Goal: Task Accomplishment & Management: Complete application form

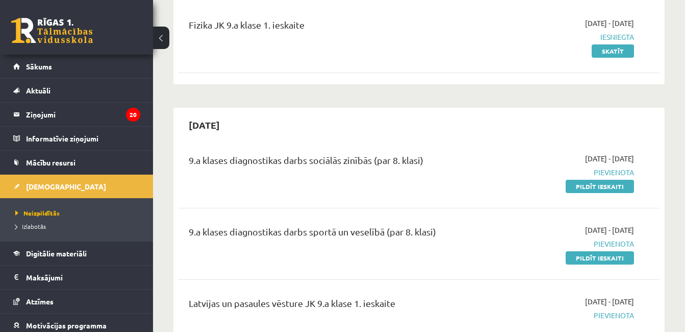
scroll to position [143, 0]
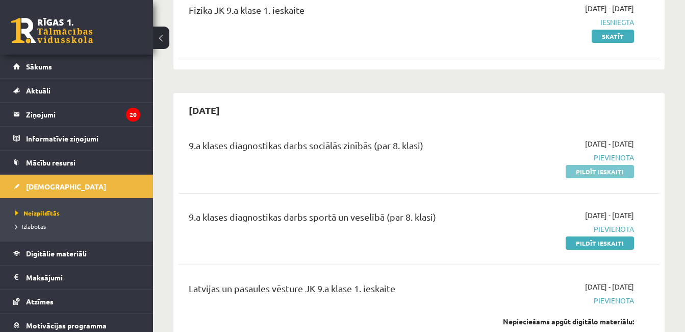
click at [600, 173] on link "Pildīt ieskaiti" at bounding box center [600, 171] width 68 height 13
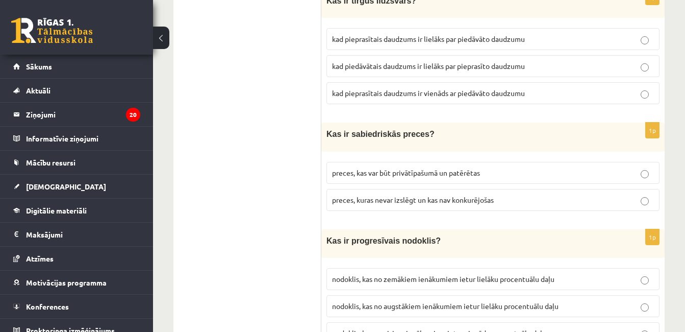
scroll to position [224, 0]
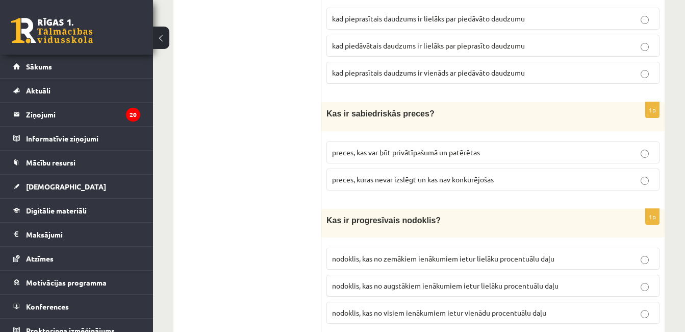
click at [445, 72] on span "kad pieprasītais daudzums ir vienāds ar piedāvāto daudzumu" at bounding box center [428, 72] width 193 height 9
click at [498, 175] on p "preces, kuras nevar izslēgt un kas nav konkurējošas" at bounding box center [493, 179] width 322 height 11
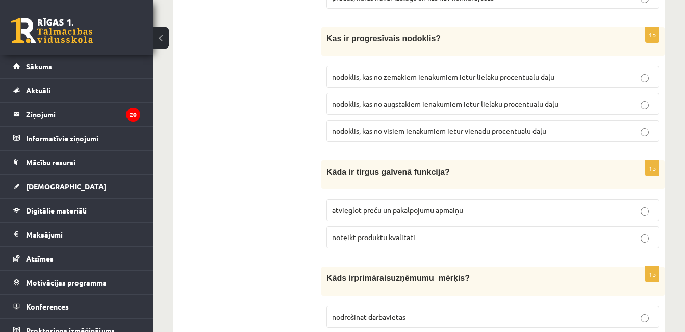
scroll to position [408, 0]
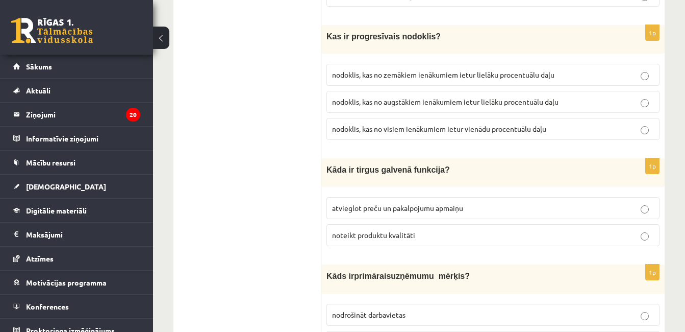
click at [501, 73] on span "nodoklis, kas no zemākiem ienākumiem ietur lielāku procentuālu daļu" at bounding box center [443, 74] width 222 height 9
click at [520, 209] on p "atvieglot preču un pakalpojumu apmaiņu" at bounding box center [493, 208] width 322 height 11
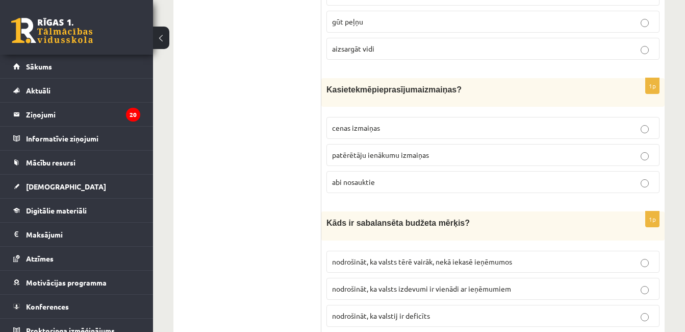
scroll to position [707, 0]
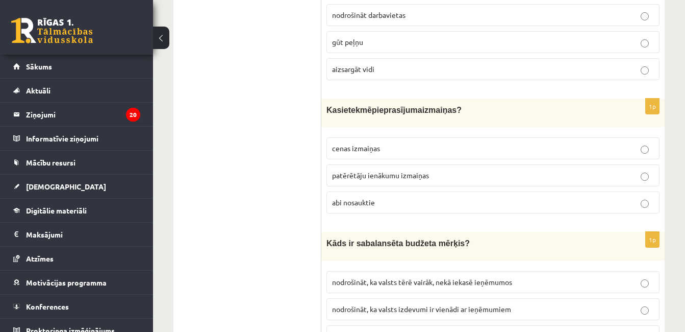
click at [494, 37] on p "gūt peļņu" at bounding box center [493, 42] width 322 height 11
click at [506, 199] on p "abi nosauktie" at bounding box center [493, 202] width 322 height 11
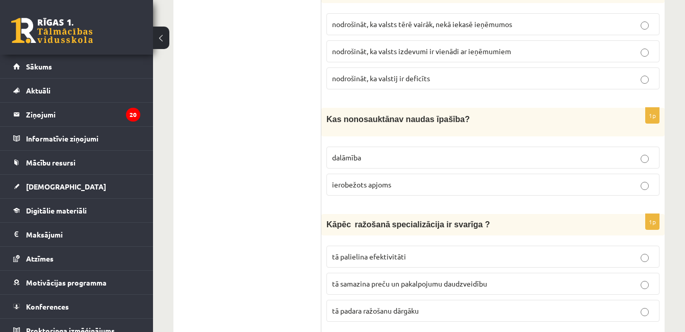
scroll to position [966, 0]
click at [501, 58] on label "nodrošināt, ka valsts izdevumi ir vienādi ar ieņēmumiem" at bounding box center [492, 51] width 333 height 22
click at [450, 157] on p "dalāmība" at bounding box center [493, 156] width 322 height 11
click at [447, 173] on label "ierobežots apjoms" at bounding box center [492, 184] width 333 height 22
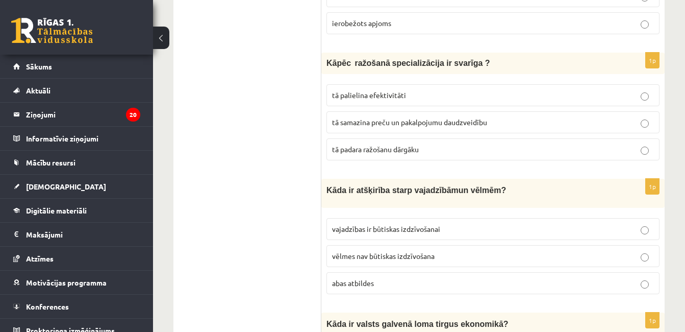
scroll to position [1129, 0]
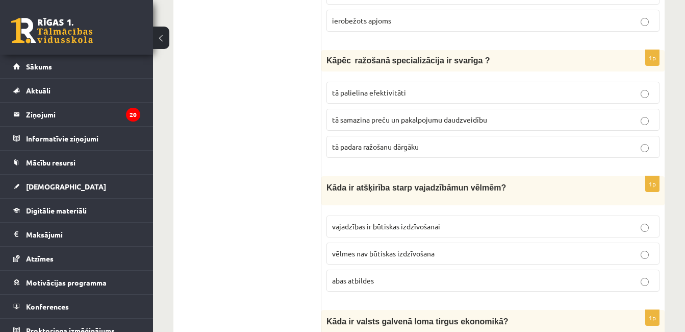
click at [445, 95] on label "tā palielina efektivitāti" at bounding box center [492, 93] width 333 height 22
click at [466, 290] on fieldset "vajadzības ir būtiskas izdzīvošanai vēlmes nav būtiskas izdzīvošana abas atbild…" at bounding box center [492, 252] width 333 height 84
click at [515, 286] on label "abas atbildes" at bounding box center [492, 280] width 333 height 22
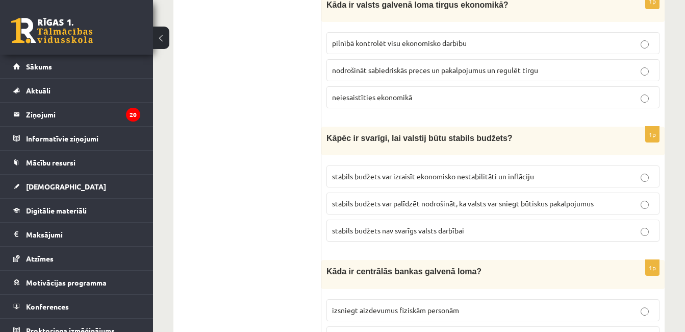
scroll to position [1449, 0]
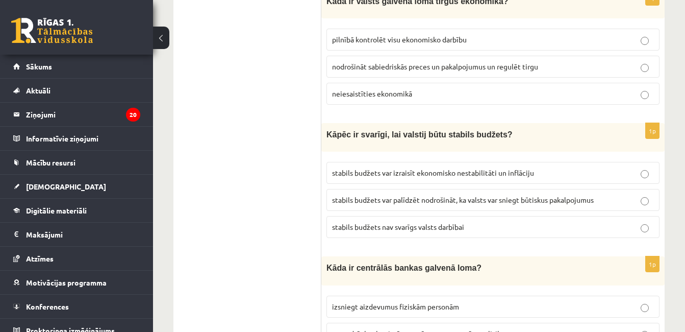
click at [557, 39] on p "pilnībā kontrolēt visu ekonomisko darbību" at bounding box center [493, 39] width 322 height 11
click at [478, 216] on label "stabils budžets nav svarīgs valsts darbībai" at bounding box center [492, 227] width 333 height 22
click at [624, 199] on p "stabils budžets var palīdzēt nodrošināt, ka valsts var sniegt būtiskus pakalpoj…" at bounding box center [493, 199] width 322 height 11
click at [544, 65] on p "nodrošināt sabiedriskās preces un pakalpojumus un regulēt tirgu" at bounding box center [493, 66] width 322 height 11
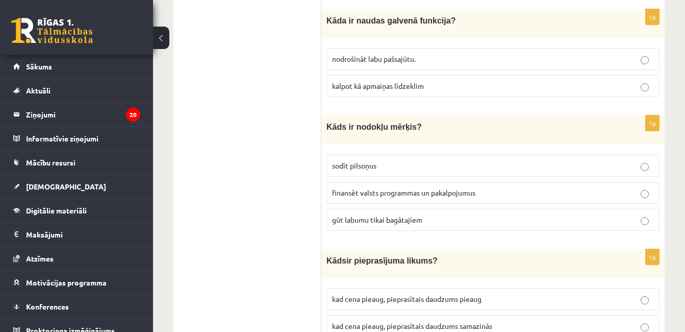
scroll to position [3692, 0]
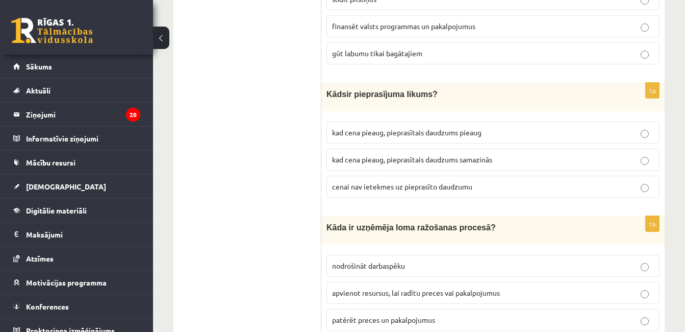
click at [501, 127] on p "kad cena pieaug, pieprasītais daudzums pieaug" at bounding box center [493, 132] width 322 height 11
click at [487, 155] on span "kad cena pieaug, pieprasītais daudzums samazinās" at bounding box center [412, 159] width 160 height 9
click at [489, 288] on span "apvienot resursus, lai radītu preces vai pakalpojumus" at bounding box center [416, 292] width 168 height 9
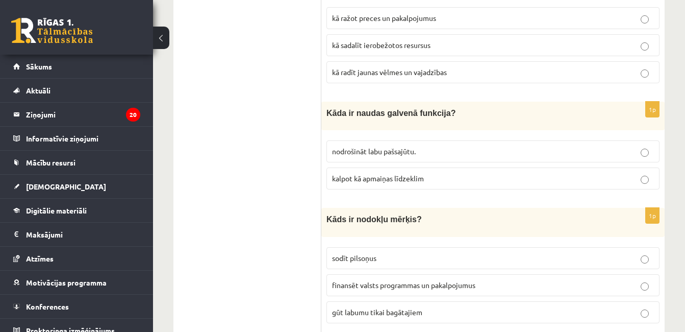
scroll to position [3400, 0]
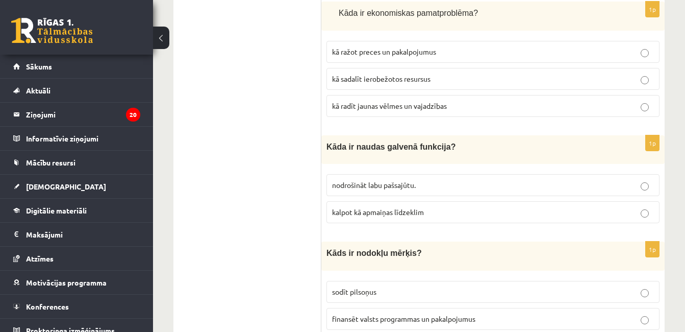
click at [561, 201] on label "kalpot kā apmaiņas līdzeklim" at bounding box center [492, 212] width 333 height 22
click at [530, 275] on fieldset "sodīt pilsoņus finansēt valsts programmas un pakalpojumus gūt labumu tikai bagā…" at bounding box center [492, 317] width 333 height 84
click at [532, 308] on label "finansēt valsts programmas un pakalpojumus" at bounding box center [492, 319] width 333 height 22
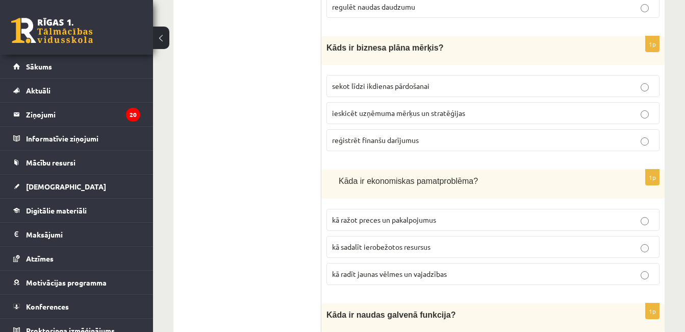
scroll to position [3216, 0]
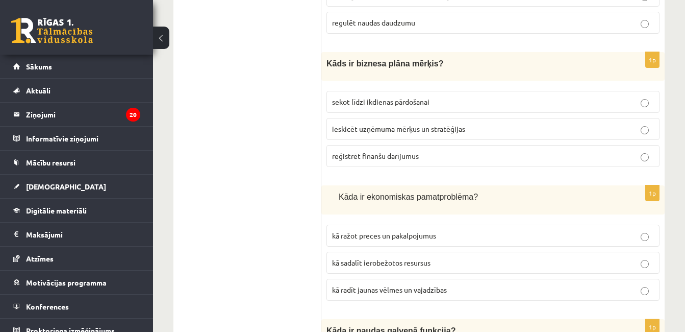
click at [623, 123] on p "ieskicēt uzņēmuma mērķus un stratēģijas" at bounding box center [493, 128] width 322 height 11
click at [617, 284] on p "kā radīt jaunas vēlmes un vajadzības" at bounding box center [493, 289] width 322 height 11
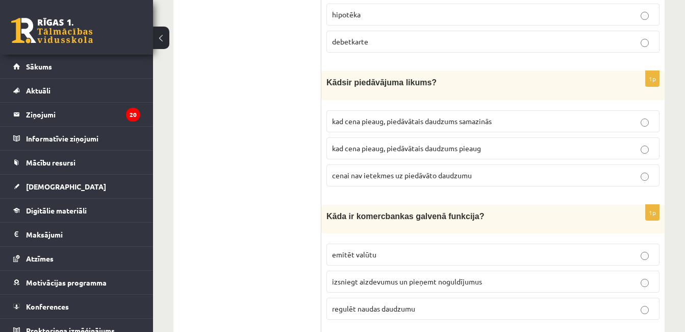
scroll to position [2896, 0]
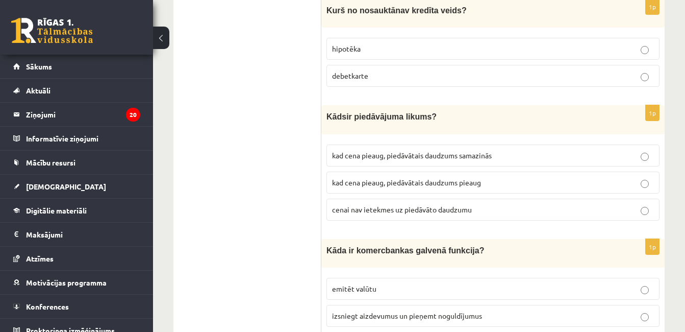
click at [494, 177] on p "kad cena pieaug, piedāvātais daudzums pieaug" at bounding box center [493, 182] width 322 height 11
click at [493, 177] on p "kad cena pieaug, piedāvātais daudzums pieaug" at bounding box center [493, 182] width 322 height 11
click at [508, 310] on p "izsniegt aizdevumus un pieņemt noguldījumus" at bounding box center [493, 315] width 322 height 11
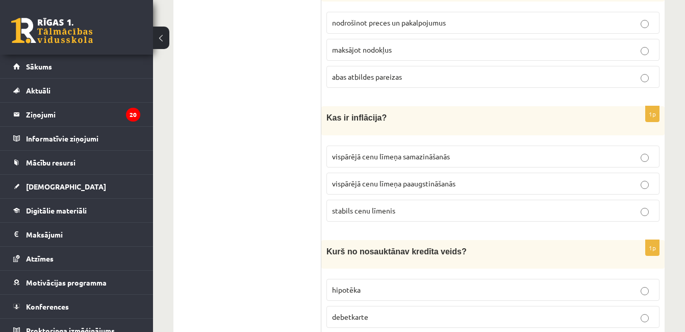
scroll to position [2617, 0]
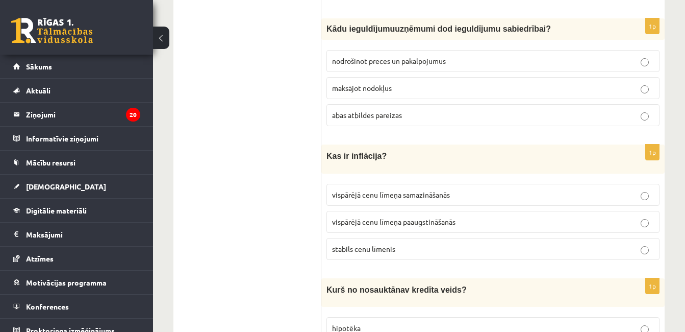
click at [500, 216] on p "vispārējā cenu līmeņa paaugstināšanās" at bounding box center [493, 221] width 322 height 11
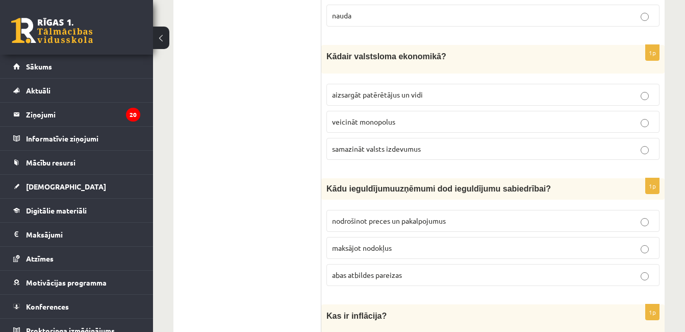
scroll to position [2454, 0]
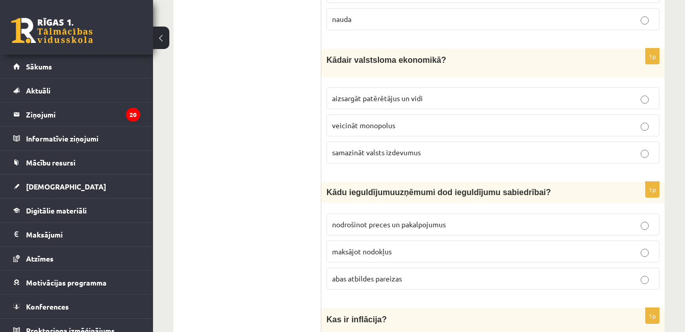
click at [473, 87] on label "aizsargāt patērētājus un vidi" at bounding box center [492, 98] width 333 height 22
click at [522, 273] on p "abas atbildes pareizas" at bounding box center [493, 278] width 322 height 11
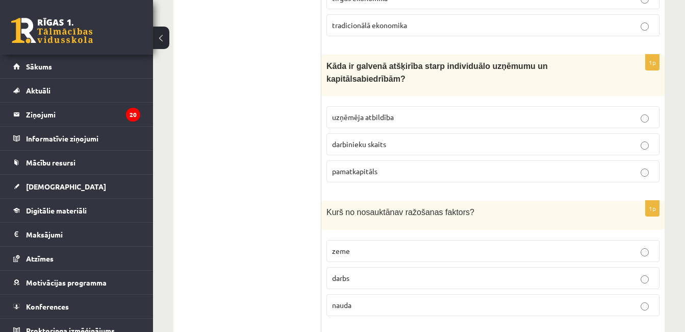
scroll to position [2135, 0]
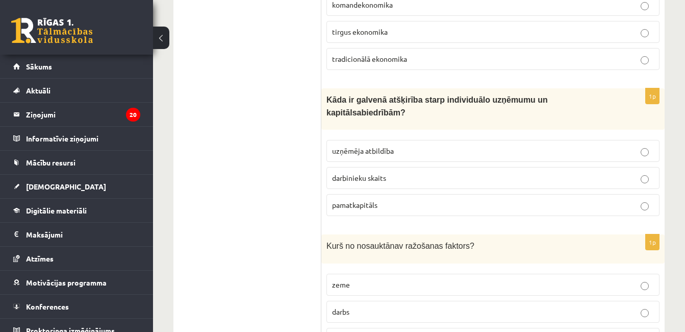
click at [493, 145] on p "uzņēmēja atbildība" at bounding box center [493, 150] width 322 height 11
click at [505, 331] on p "nauda" at bounding box center [493, 338] width 322 height 11
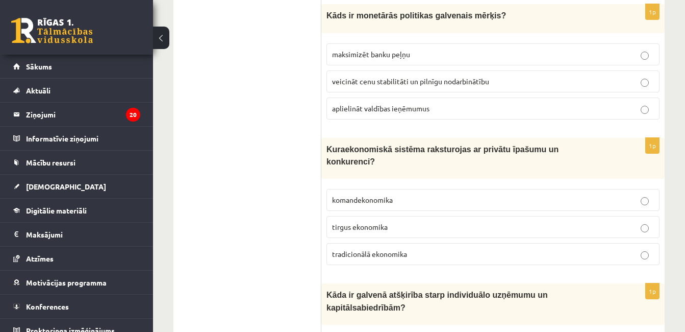
scroll to position [1931, 0]
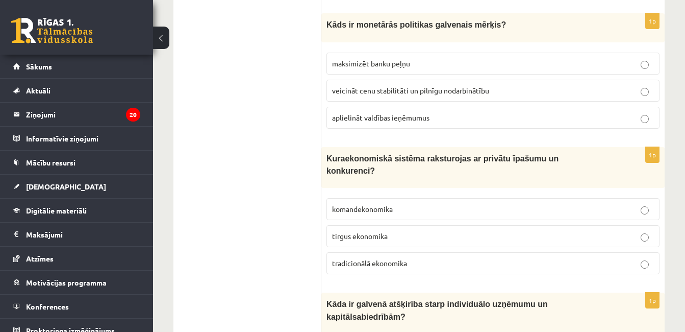
click at [457, 86] on span "veicināt cenu stabilitāti un pilnīgu nodarbinātību" at bounding box center [410, 90] width 157 height 9
click at [563, 231] on p "tirgus ekonomika" at bounding box center [493, 236] width 322 height 11
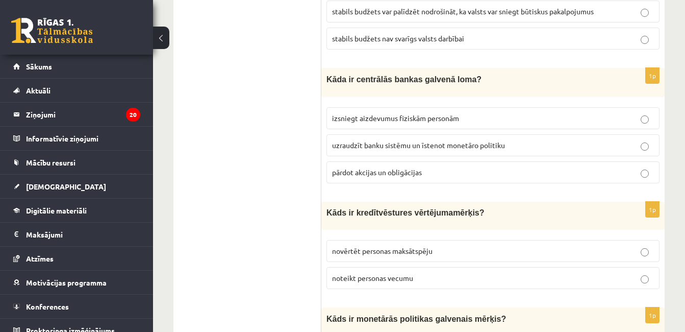
scroll to position [1625, 0]
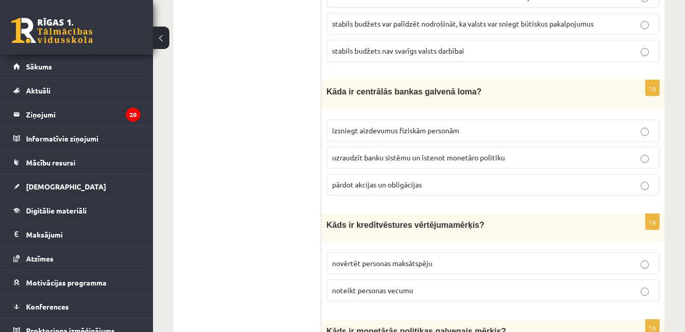
click at [507, 153] on p "uzraudzīt banku sistēmu un īstenot monetāro politiku" at bounding box center [493, 157] width 322 height 11
click at [441, 259] on p "novērtēt personas maksātspēju" at bounding box center [493, 263] width 322 height 11
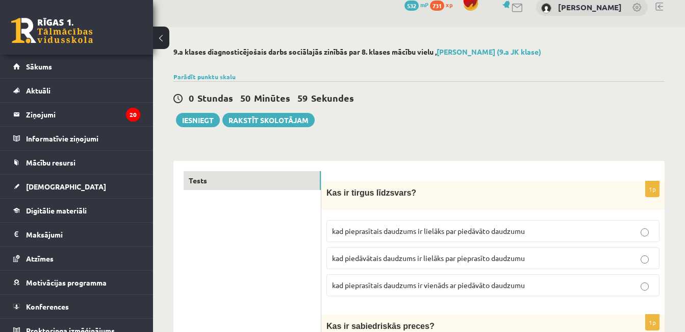
scroll to position [0, 0]
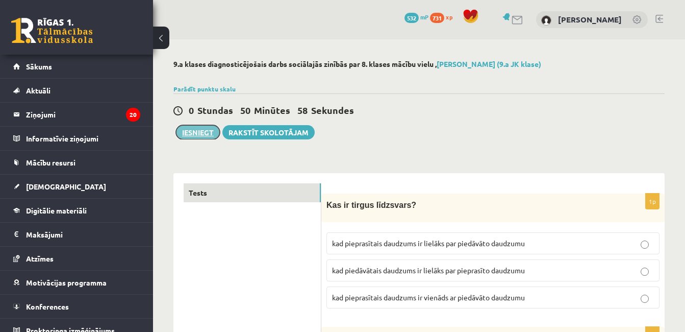
click at [208, 135] on button "Iesniegt" at bounding box center [198, 132] width 44 height 14
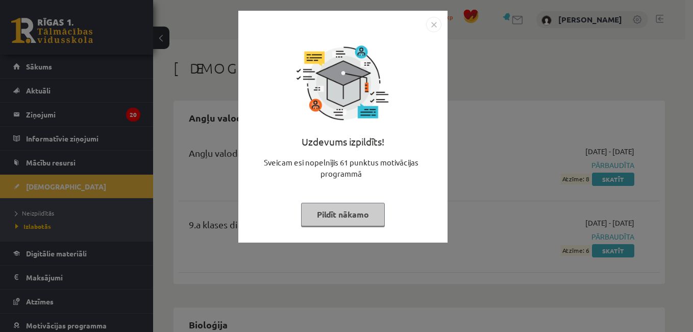
click at [435, 28] on img "Close" at bounding box center [433, 24] width 15 height 15
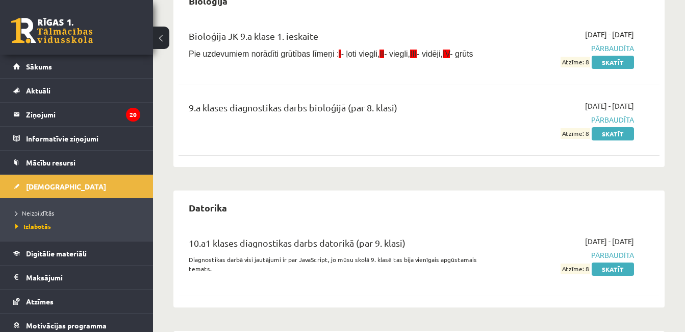
scroll to position [326, 0]
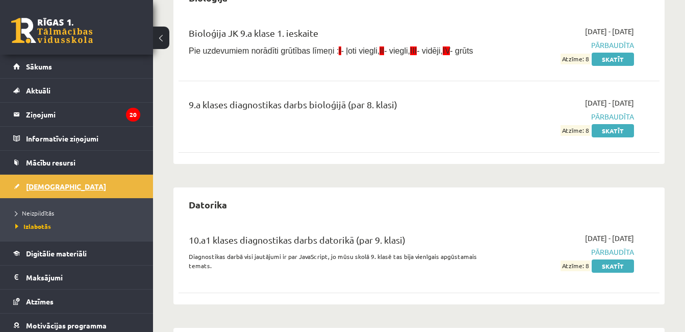
click at [52, 192] on link "[DEMOGRAPHIC_DATA]" at bounding box center [76, 185] width 127 height 23
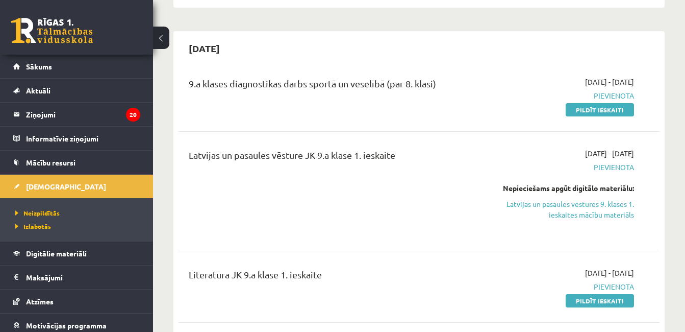
scroll to position [204, 0]
drag, startPoint x: 607, startPoint y: 108, endPoint x: 409, endPoint y: 52, distance: 205.6
click at [607, 108] on link "Pildīt ieskaiti" at bounding box center [600, 110] width 68 height 13
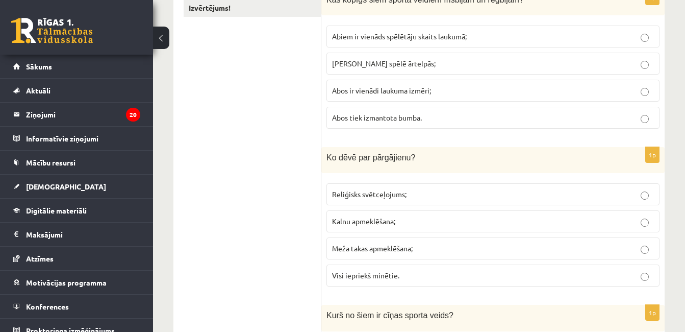
scroll to position [224, 0]
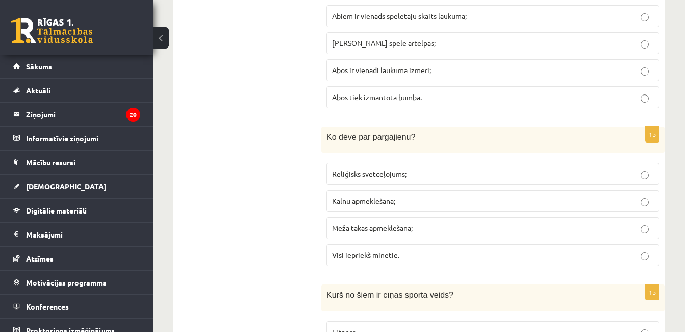
click at [558, 257] on p "Visi iepriekš minētie." at bounding box center [493, 254] width 322 height 11
click at [496, 46] on p "Abus spēlē ārtelpās;" at bounding box center [493, 43] width 322 height 11
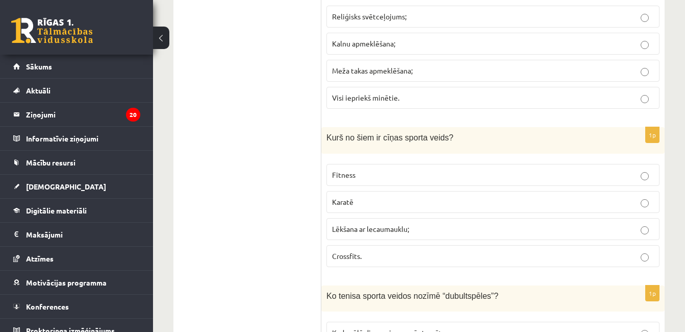
scroll to position [388, 0]
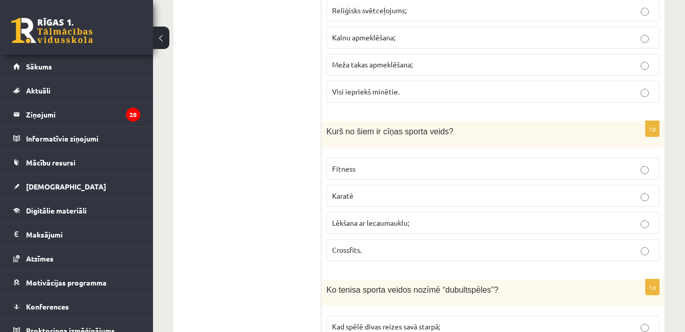
click at [574, 198] on p "Karatē" at bounding box center [493, 195] width 322 height 11
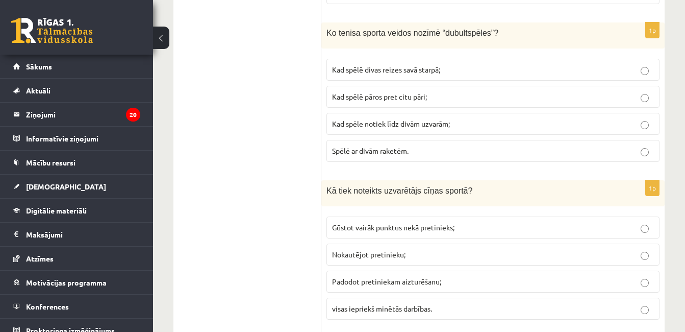
scroll to position [653, 0]
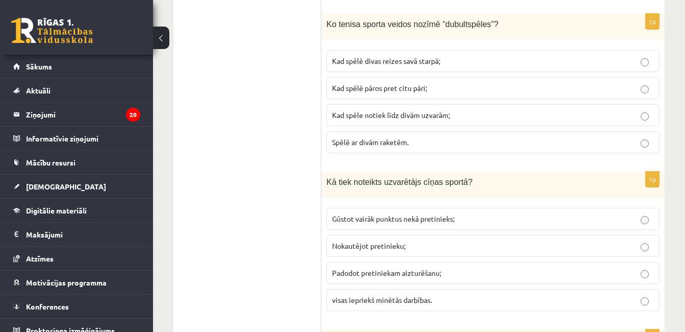
click at [502, 92] on p "Kad spēlē pāros pret citu pāri;" at bounding box center [493, 88] width 322 height 11
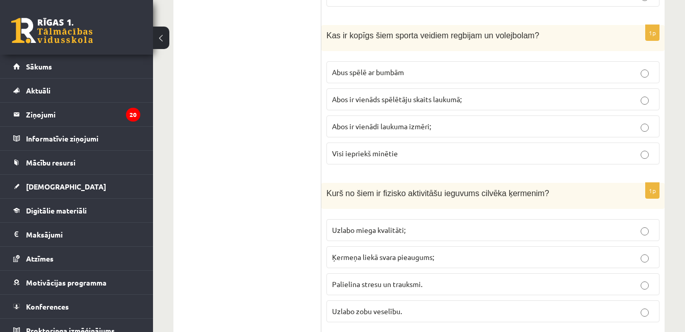
scroll to position [2067, 0]
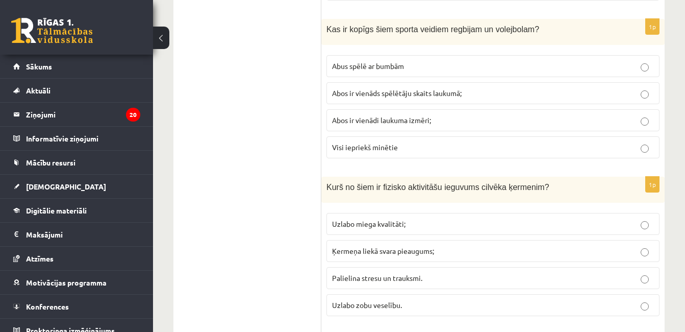
click at [475, 230] on label "Uzlabo miega kvalitāti;" at bounding box center [492, 224] width 333 height 22
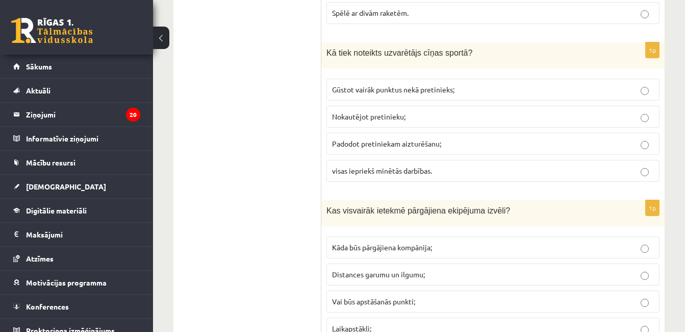
scroll to position [799, 0]
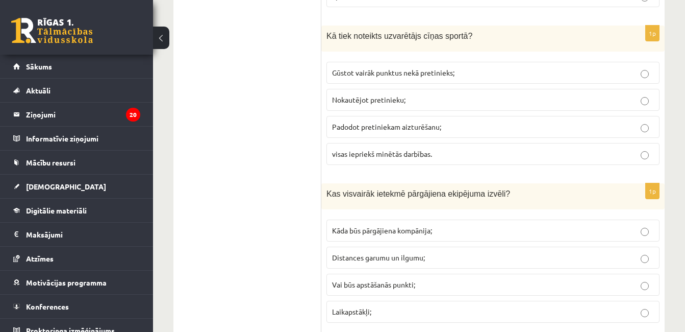
click at [495, 123] on p "Padodot pretiniekam aizturēšanu;" at bounding box center [493, 126] width 322 height 11
click at [634, 100] on p "Nokautējot pretinieku;" at bounding box center [493, 99] width 322 height 11
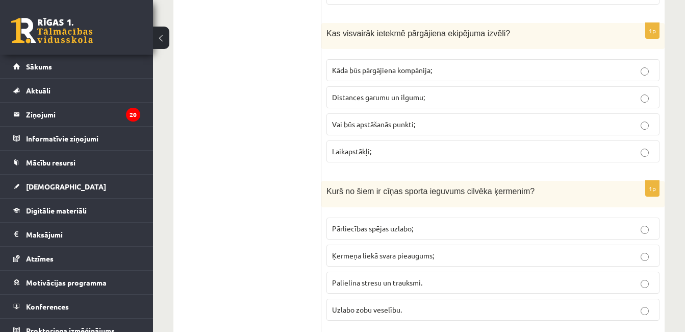
scroll to position [962, 0]
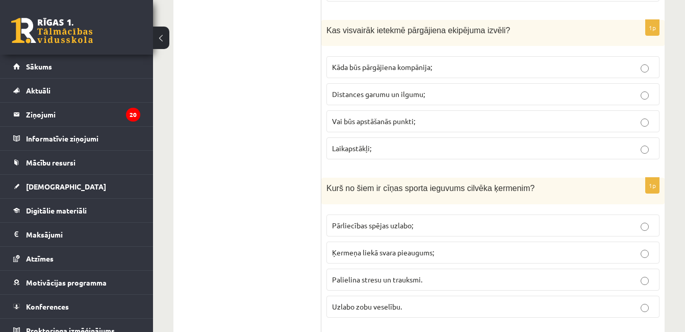
click at [483, 147] on p "Laikapstākļi;" at bounding box center [493, 148] width 322 height 11
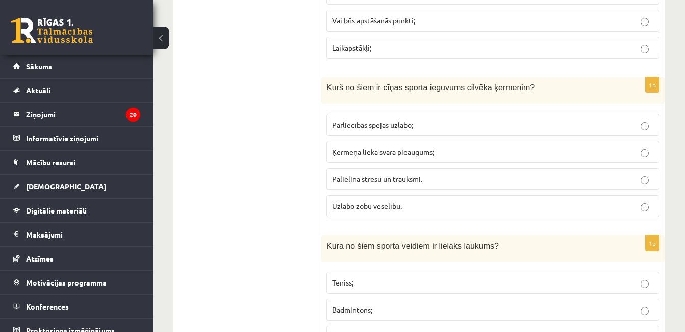
scroll to position [1064, 0]
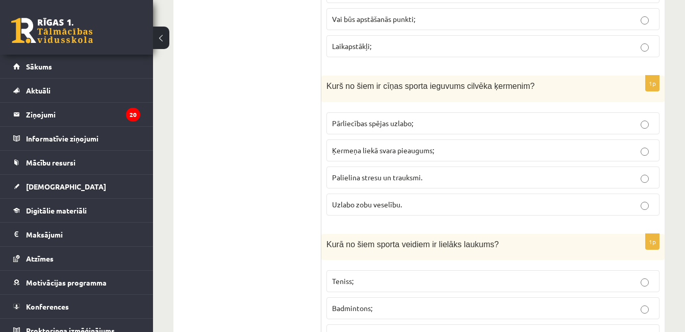
click at [498, 125] on p "Pārliecības spējas uzlabo;" at bounding box center [493, 123] width 322 height 11
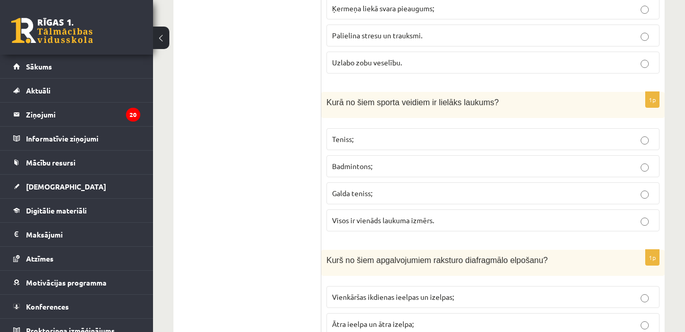
scroll to position [1207, 0]
click at [595, 128] on label "Teniss;" at bounding box center [492, 138] width 333 height 22
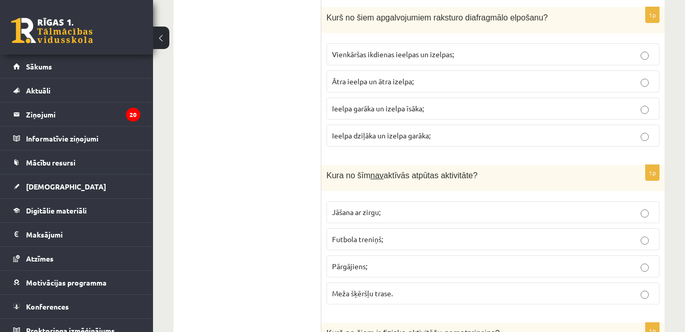
scroll to position [1445, 0]
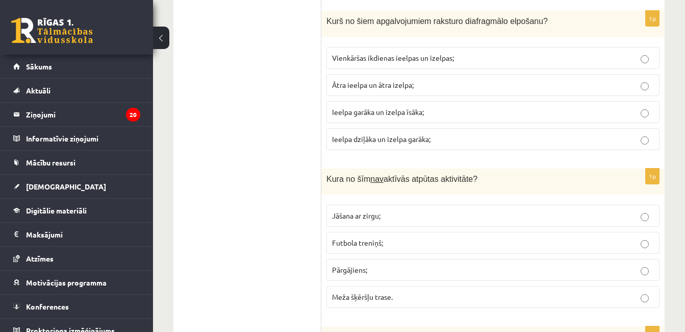
click at [438, 105] on label "Ieelpa garāka un izelpa īsāka;" at bounding box center [492, 112] width 333 height 22
click at [426, 138] on span "Ieelpa dziļāka un izelpa garāka;" at bounding box center [381, 138] width 98 height 9
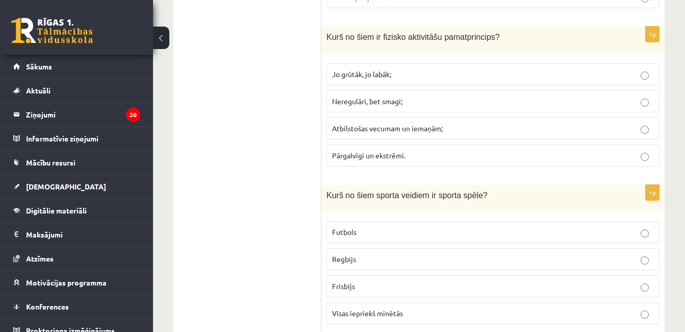
scroll to position [1771, 0]
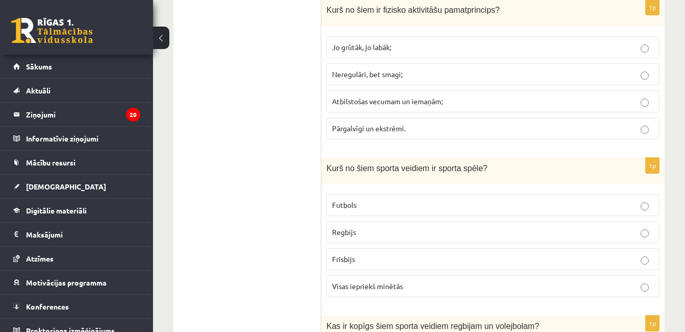
click at [493, 109] on label "Atbilstošas vecumam un iemaņām;" at bounding box center [492, 101] width 333 height 22
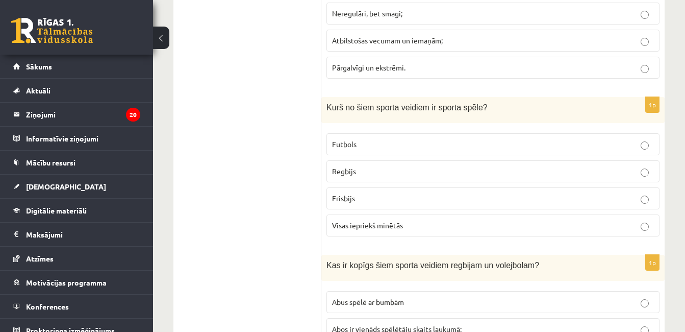
scroll to position [1832, 0]
click at [526, 222] on p "Visas iepriekš minētās" at bounding box center [493, 224] width 322 height 11
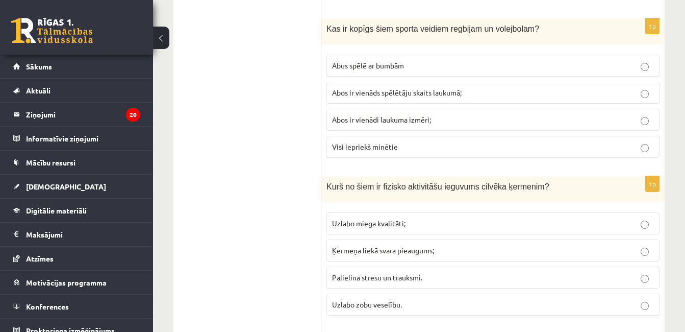
scroll to position [2077, 0]
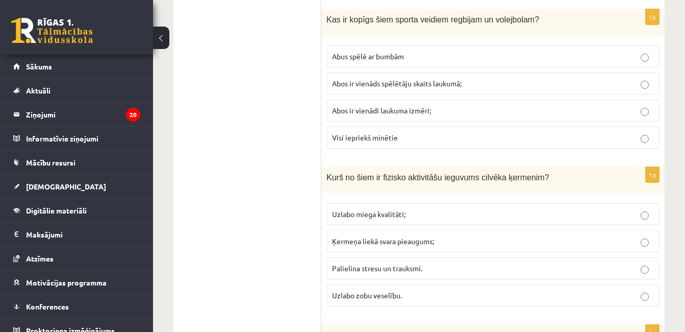
click at [491, 59] on p "Abus spēlē ar bumbām" at bounding box center [493, 56] width 322 height 11
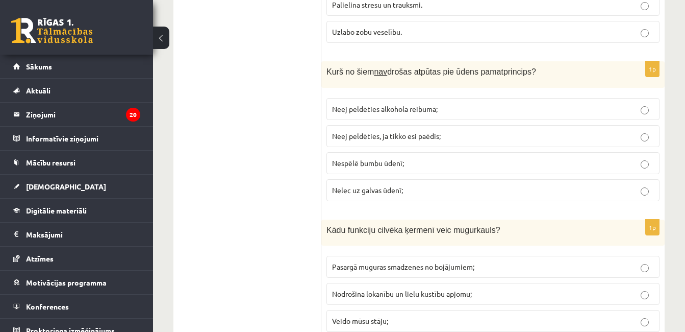
scroll to position [2356, 0]
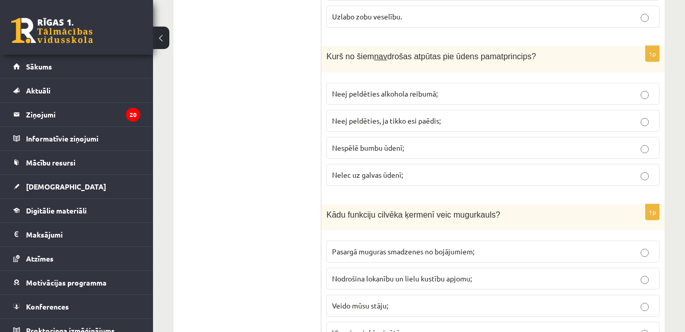
click at [509, 145] on p "Nespēlē bumbu ūdenī;" at bounding box center [493, 147] width 322 height 11
click at [520, 118] on p "Neej peldēties, ja tikko esi paēdis;" at bounding box center [493, 120] width 322 height 11
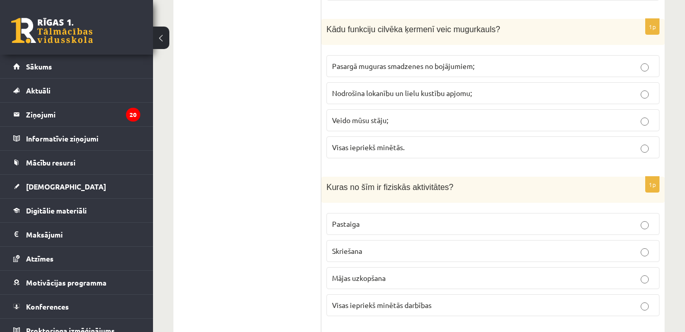
scroll to position [2560, 0]
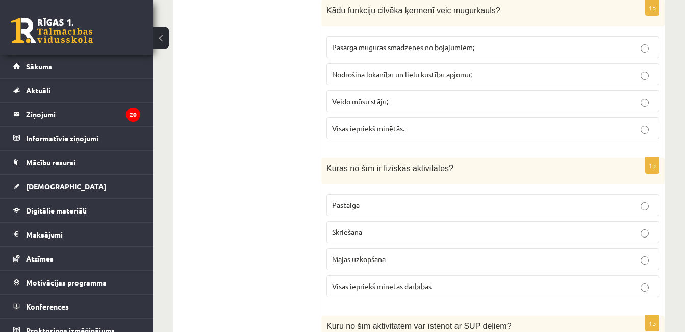
click at [414, 129] on p "Visas iepriekš minētās." at bounding box center [493, 128] width 322 height 11
click at [409, 291] on p "Visas iepriekš minētās darbības" at bounding box center [493, 286] width 322 height 11
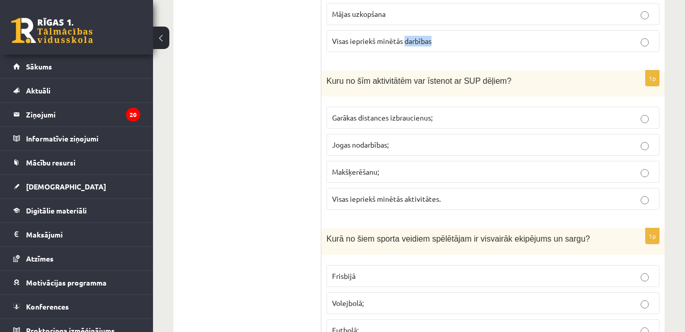
scroll to position [2825, 0]
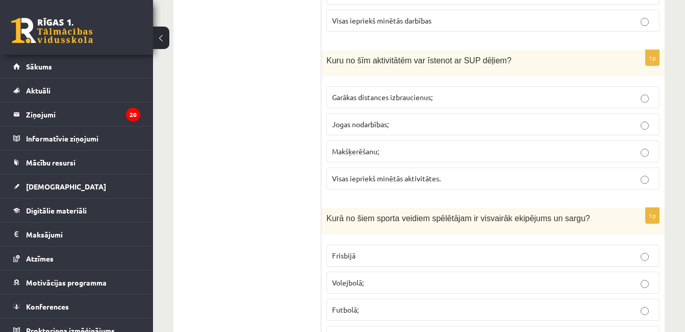
click at [482, 180] on p "Visas iepriekš minētās aktivitātes." at bounding box center [493, 178] width 322 height 11
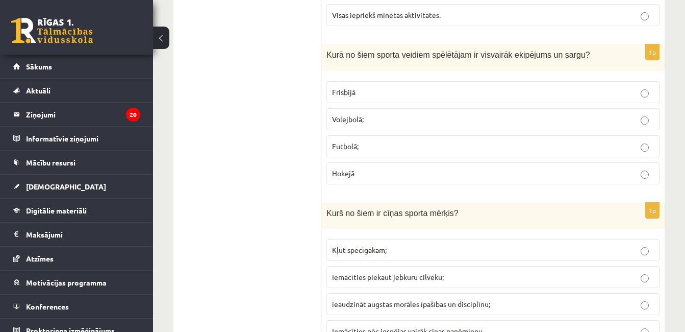
scroll to position [3022, 0]
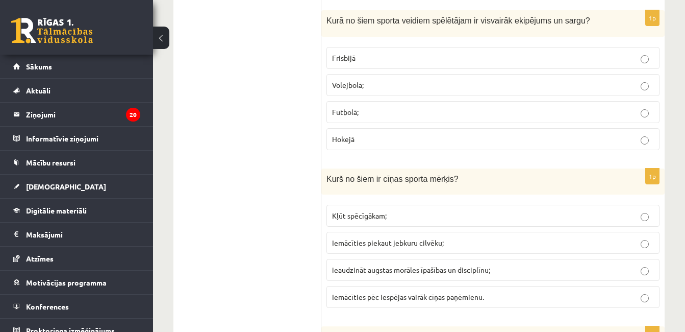
click at [566, 149] on label "Hokejā" at bounding box center [492, 139] width 333 height 22
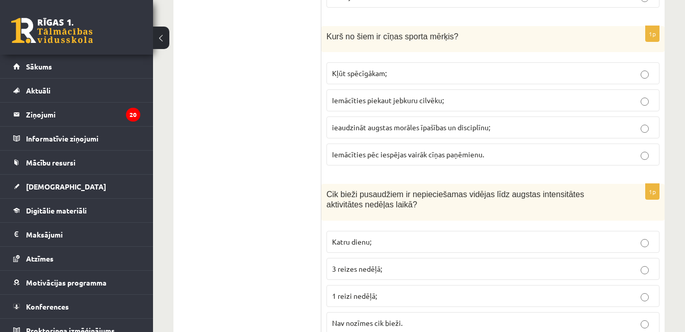
scroll to position [3165, 0]
click at [520, 140] on fieldset "Kļūt spēcīgākam; Iemācīties piekaut jebkuru cilvēku; ieaudzināt augstas morāles…" at bounding box center [492, 112] width 333 height 111
click at [525, 133] on label "ieaudzināt augstas morāles īpašības un disciplīnu;" at bounding box center [492, 127] width 333 height 22
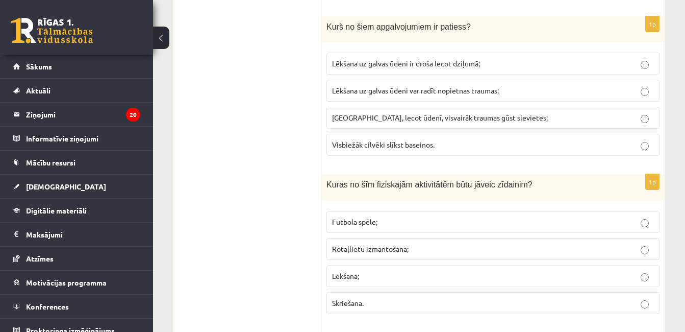
scroll to position [4625, 0]
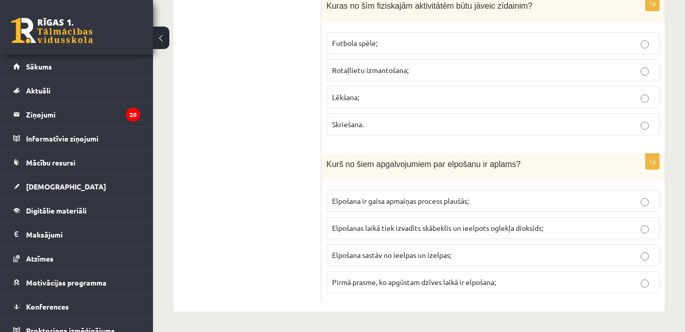
click at [483, 77] on label "Rotaļlietu izmantošana;" at bounding box center [492, 70] width 333 height 22
click at [520, 229] on span "Elpošanas laikā tiek izvadīts skābeklis un ieelpots oglekļa dioksīds;" at bounding box center [437, 227] width 211 height 9
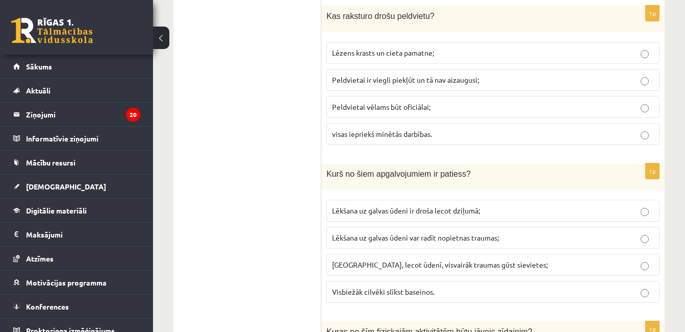
scroll to position [4299, 0]
click at [416, 112] on span "Peldvietai vēlams būt oficiālai;" at bounding box center [381, 107] width 98 height 9
click at [502, 239] on p "Lēkšana uz galvas ūdeni var radīt nopietnas traumas;" at bounding box center [493, 238] width 322 height 11
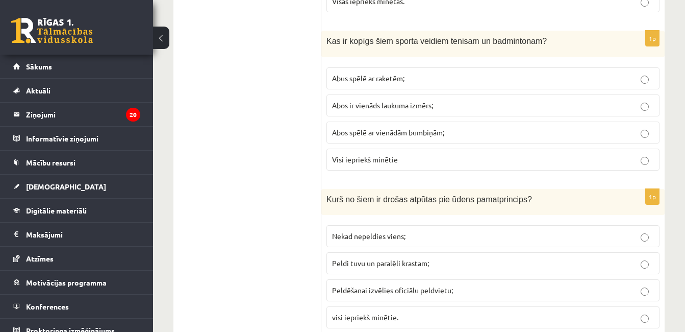
scroll to position [3979, 0]
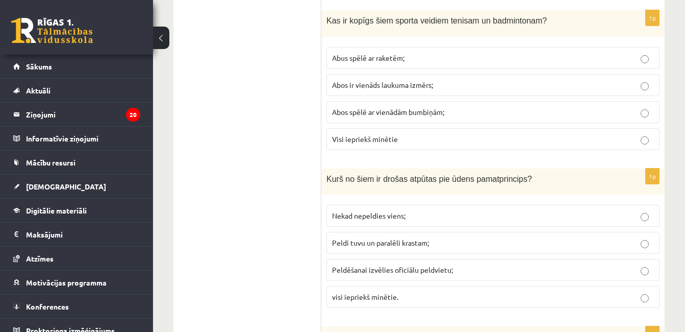
click at [518, 54] on p "Abus spēlē ar raketēm;" at bounding box center [493, 58] width 322 height 11
click at [482, 291] on label "visi iepriekš minētie." at bounding box center [492, 297] width 333 height 22
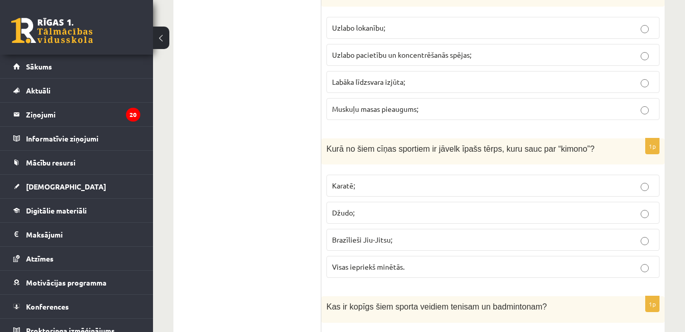
scroll to position [3673, 0]
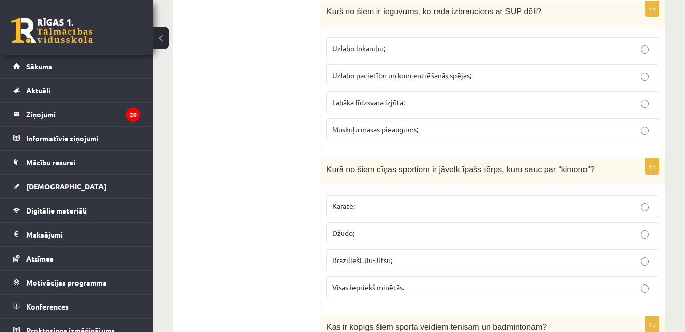
click at [480, 102] on p "Labāka līdzsvara izjūta;" at bounding box center [493, 102] width 322 height 11
click at [522, 284] on p "Visas iepriekš minētās." at bounding box center [493, 287] width 322 height 11
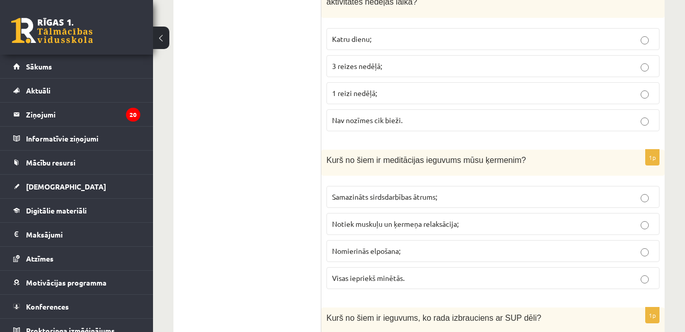
scroll to position [3333, 0]
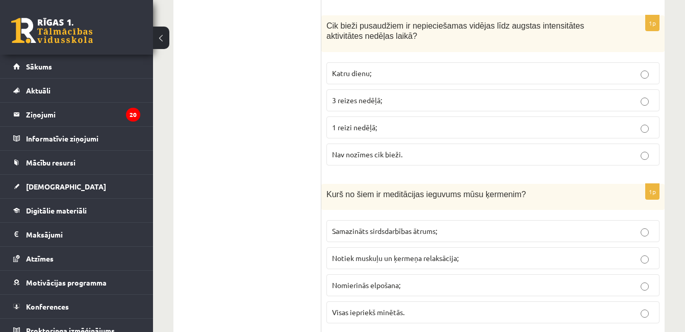
click at [413, 72] on p "Katru dienu;" at bounding box center [493, 73] width 322 height 11
click at [454, 308] on p "Visas iepriekš minētās." at bounding box center [493, 312] width 322 height 11
click at [484, 102] on p "3 reizes nedēļā;" at bounding box center [493, 100] width 322 height 11
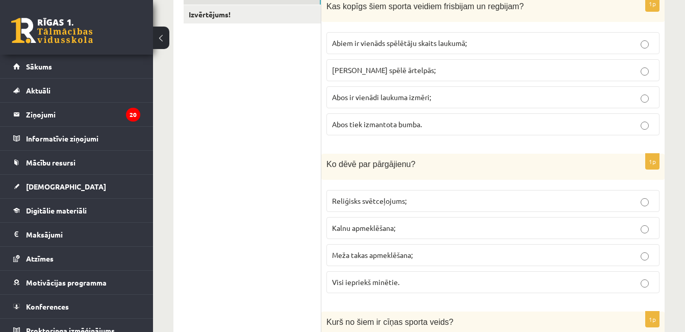
scroll to position [0, 0]
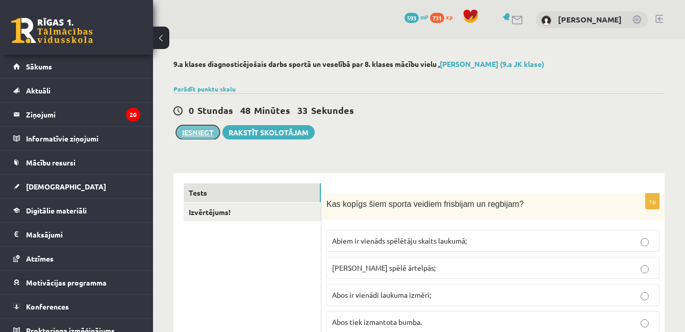
click at [209, 133] on button "Iesniegt" at bounding box center [198, 132] width 44 height 14
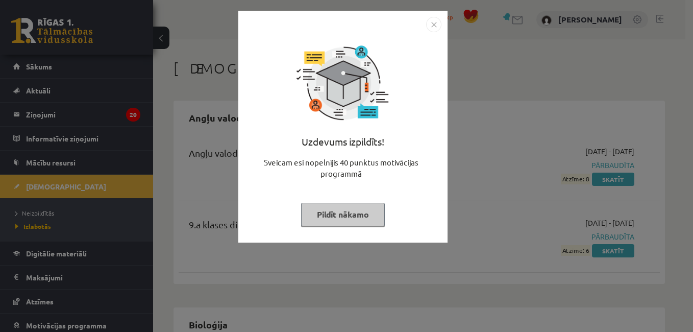
click at [435, 29] on img "Close" at bounding box center [433, 24] width 15 height 15
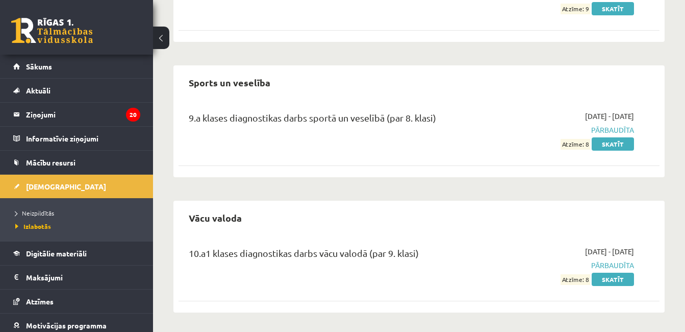
scroll to position [1976, 0]
click at [56, 190] on span "[DEMOGRAPHIC_DATA]" at bounding box center [66, 186] width 80 height 9
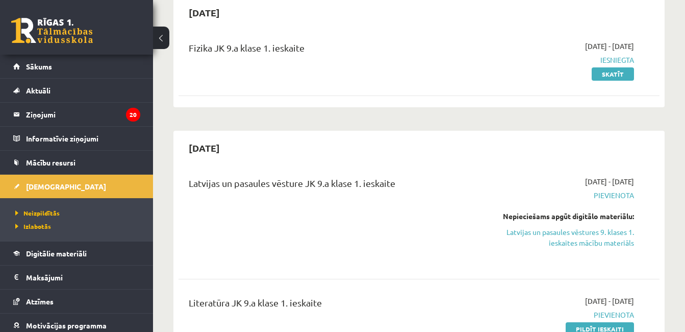
scroll to position [87, 0]
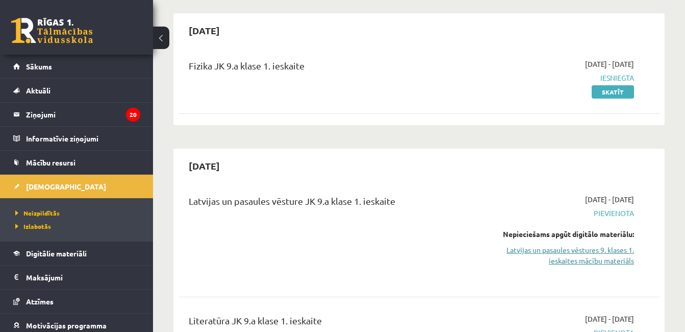
click at [586, 260] on link "Latvijas un pasaules vēstures 9. klases 1. ieskaites mācību materiāls" at bounding box center [565, 254] width 138 height 21
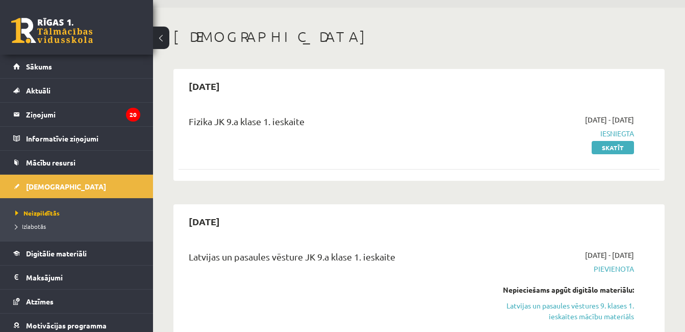
scroll to position [41, 0]
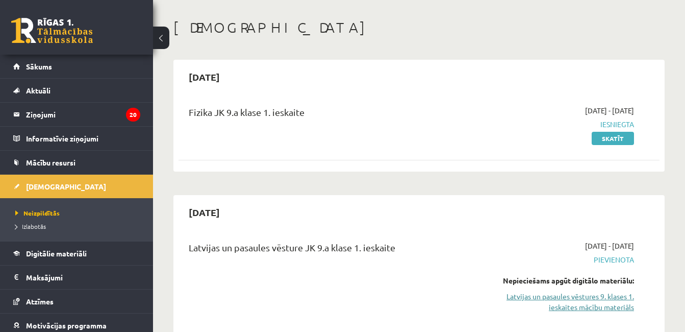
click at [626, 308] on link "Latvijas un pasaules vēstures 9. klases 1. ieskaites mācību materiāls" at bounding box center [565, 301] width 138 height 21
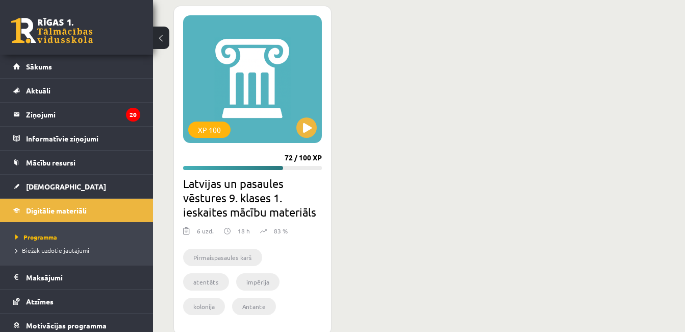
scroll to position [286, 0]
